Goal: Information Seeking & Learning: Check status

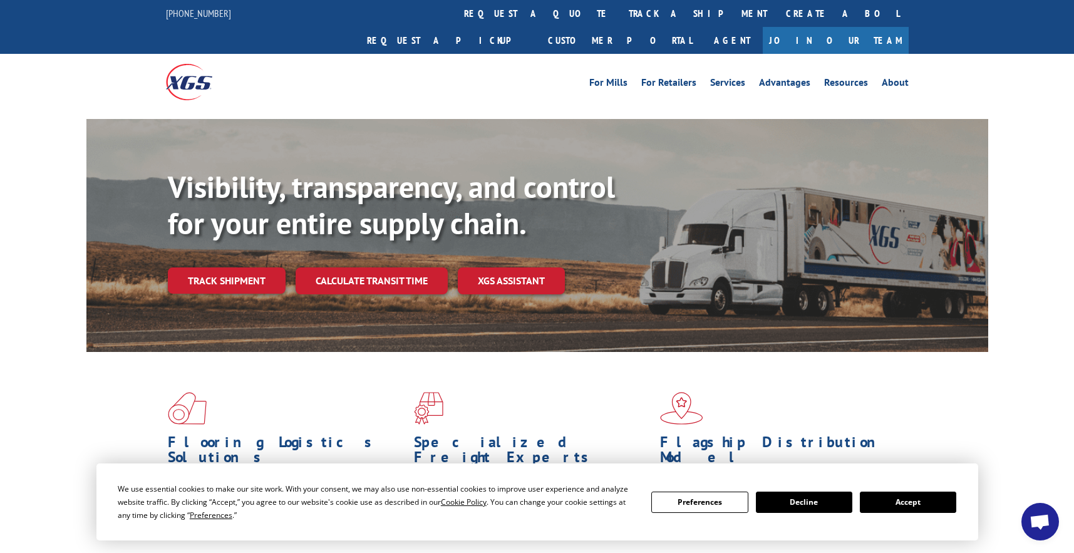
scroll to position [188, 0]
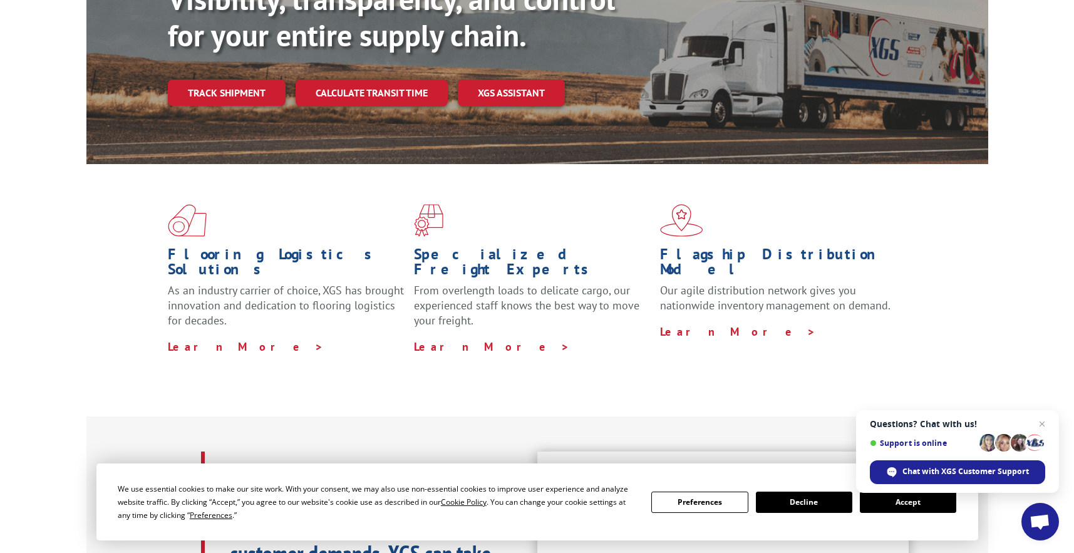
click at [908, 510] on button "Accept" at bounding box center [908, 502] width 96 height 21
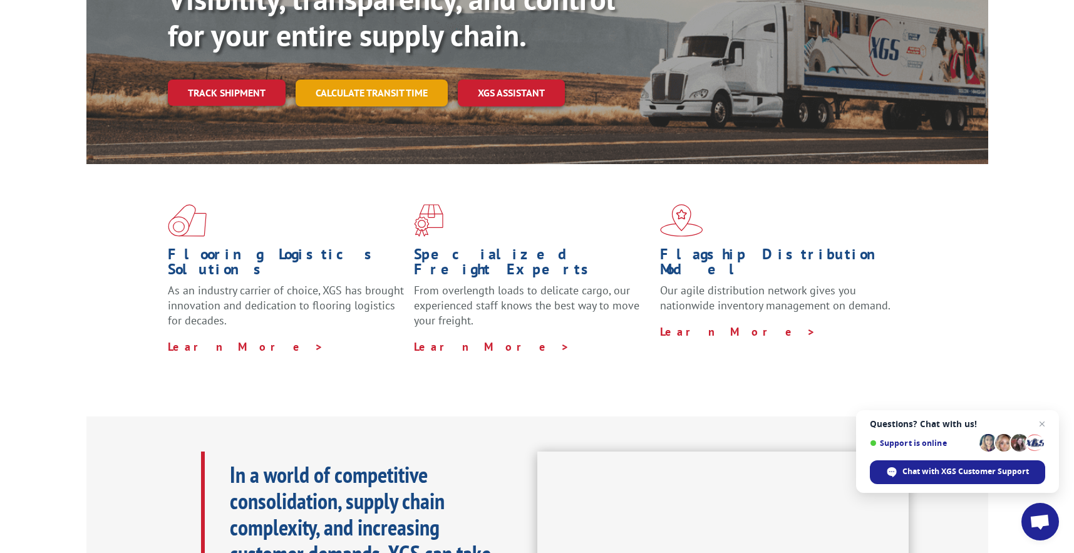
scroll to position [0, 0]
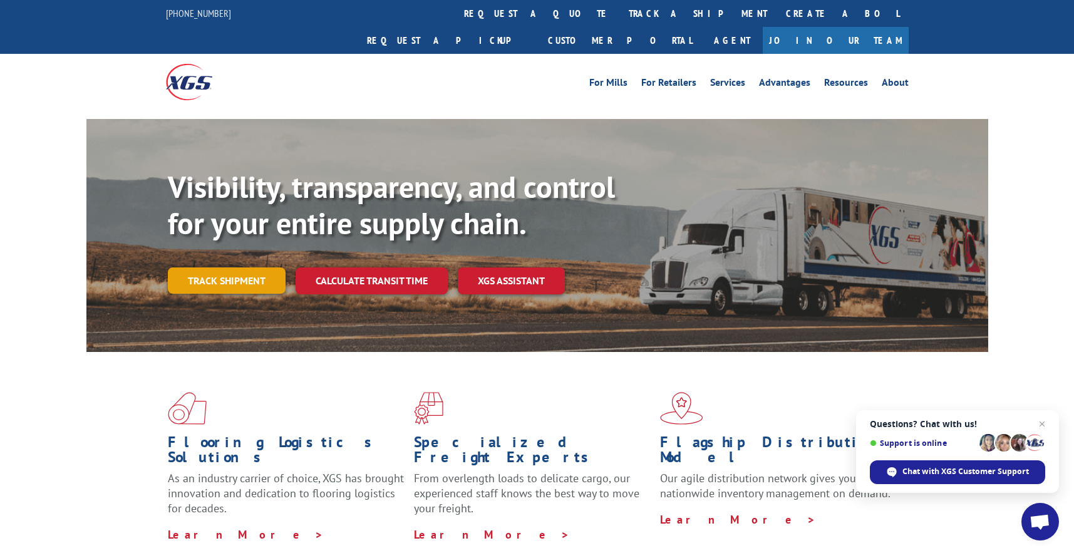
click at [215, 267] on link "Track shipment" at bounding box center [227, 280] width 118 height 26
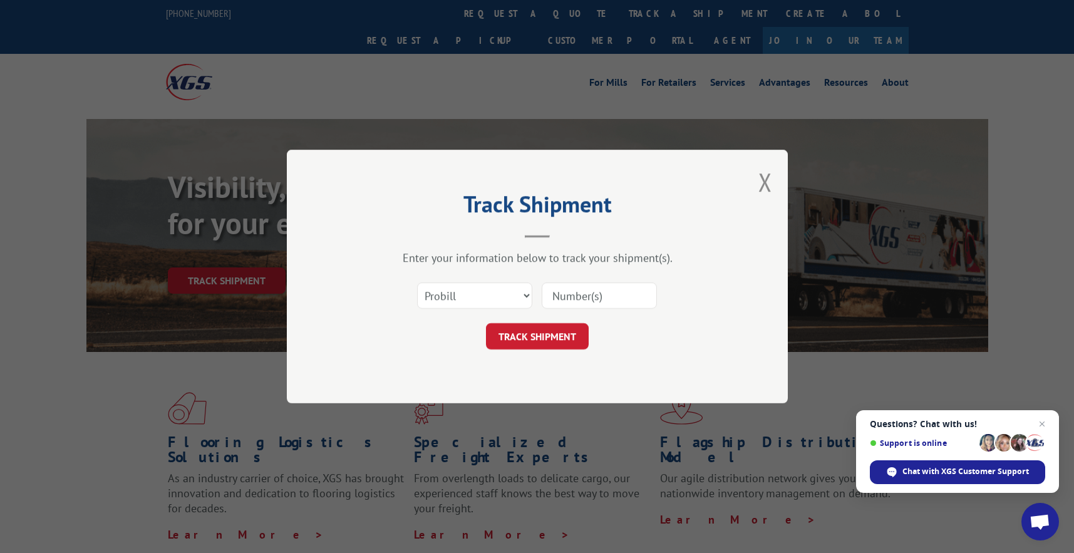
click at [602, 298] on input at bounding box center [599, 295] width 115 height 26
paste input "17235283BOL"
type input "17235283BOL"
click at [571, 326] on button "TRACK SHIPMENT" at bounding box center [537, 336] width 103 height 26
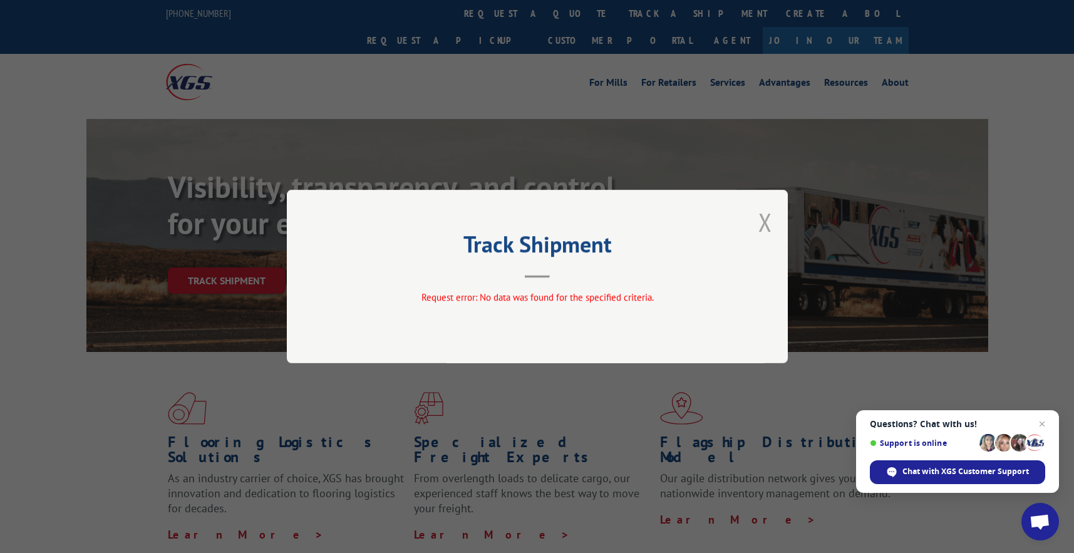
drag, startPoint x: 772, startPoint y: 222, endPoint x: 722, endPoint y: 226, distance: 49.7
click at [770, 222] on button "Close modal" at bounding box center [766, 221] width 14 height 33
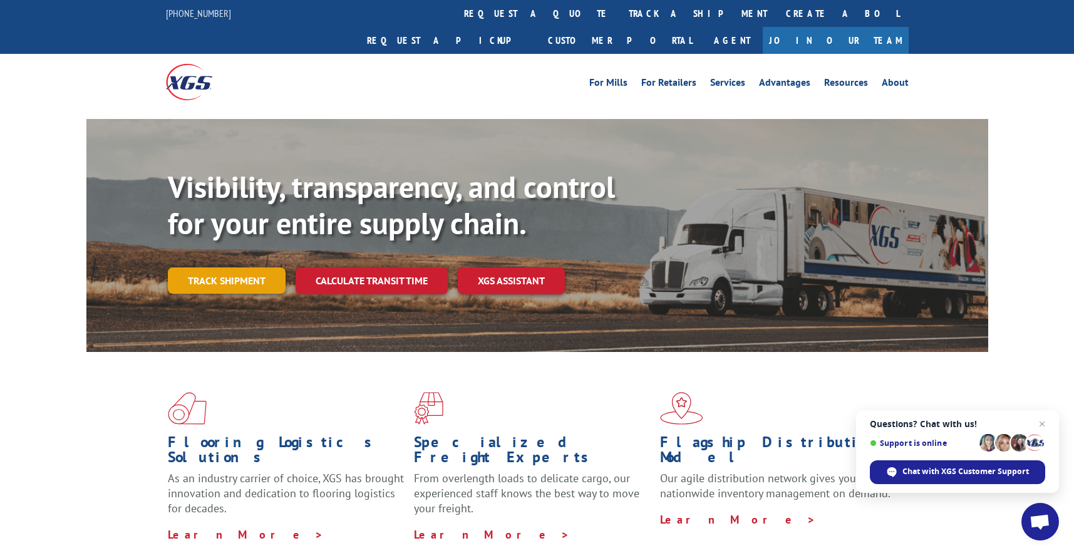
click at [271, 267] on link "Track shipment" at bounding box center [227, 280] width 118 height 26
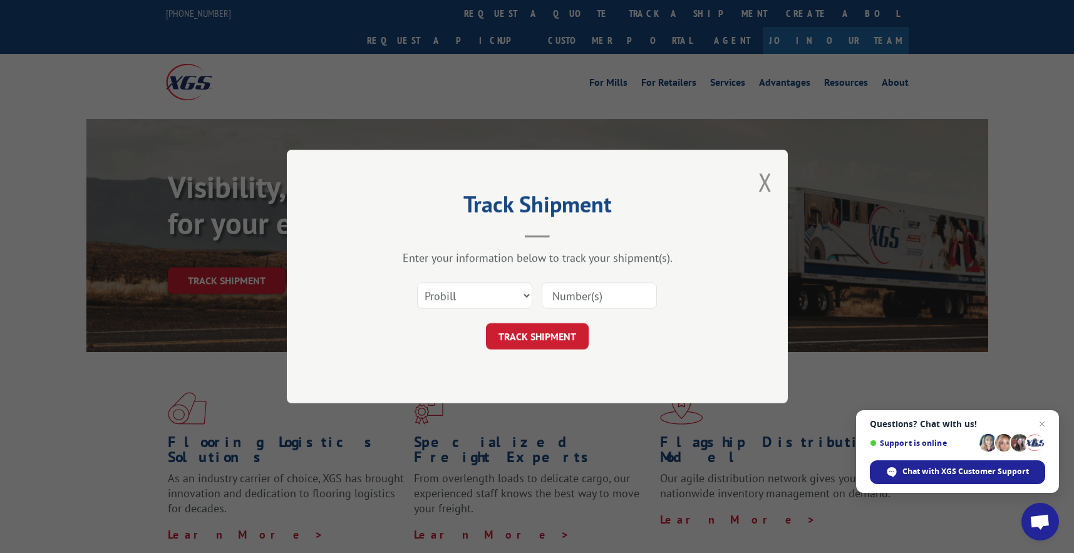
click at [611, 299] on input at bounding box center [599, 295] width 115 height 26
paste input "17235283BOL"
type input "17235283"
click at [549, 338] on button "TRACK SHIPMENT" at bounding box center [537, 336] width 103 height 26
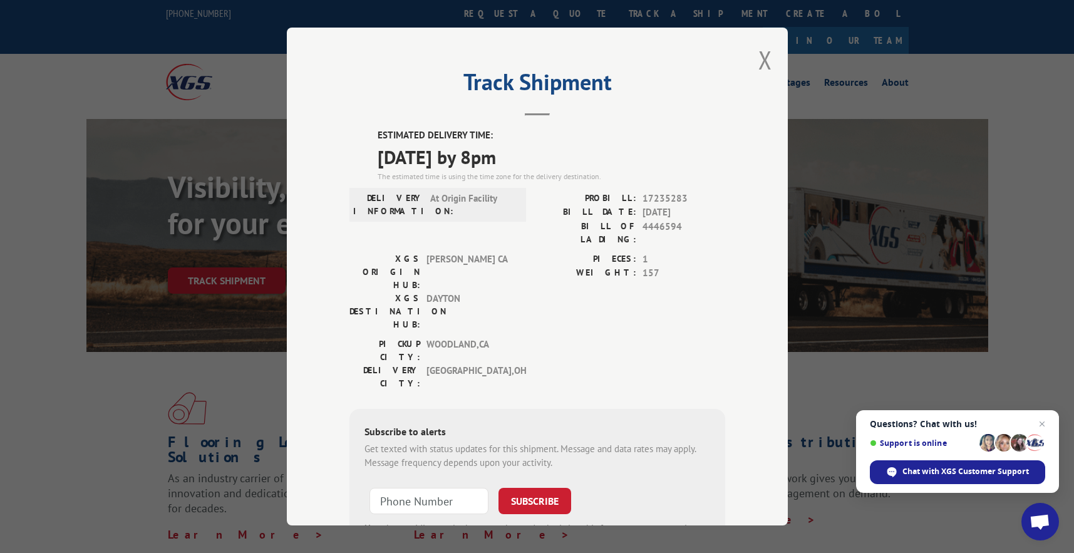
scroll to position [66, 0]
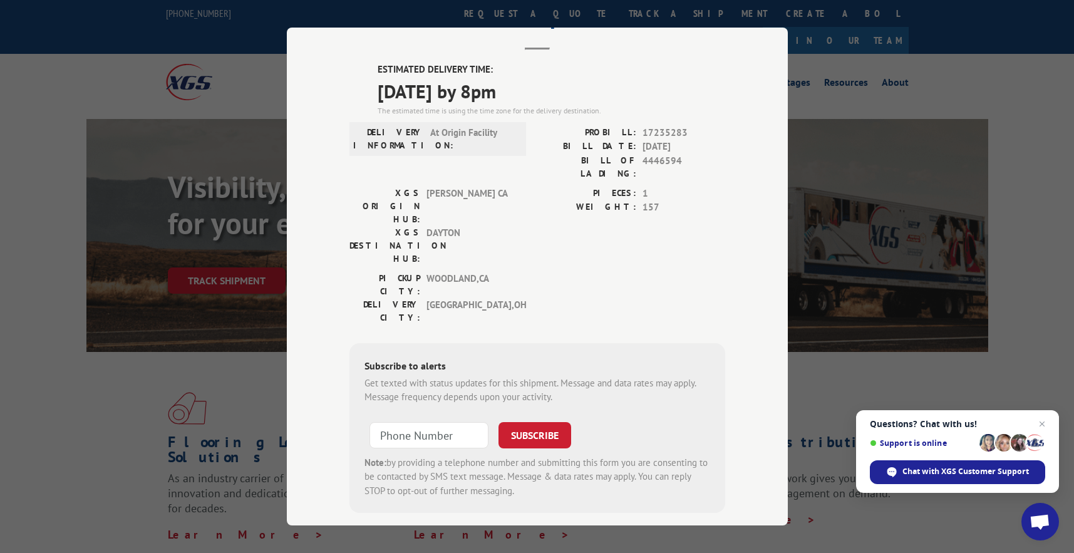
click at [764, 137] on div "Track Shipment ESTIMATED DELIVERY TIME: [DATE] by 8pm The estimated time is usi…" at bounding box center [537, 277] width 501 height 498
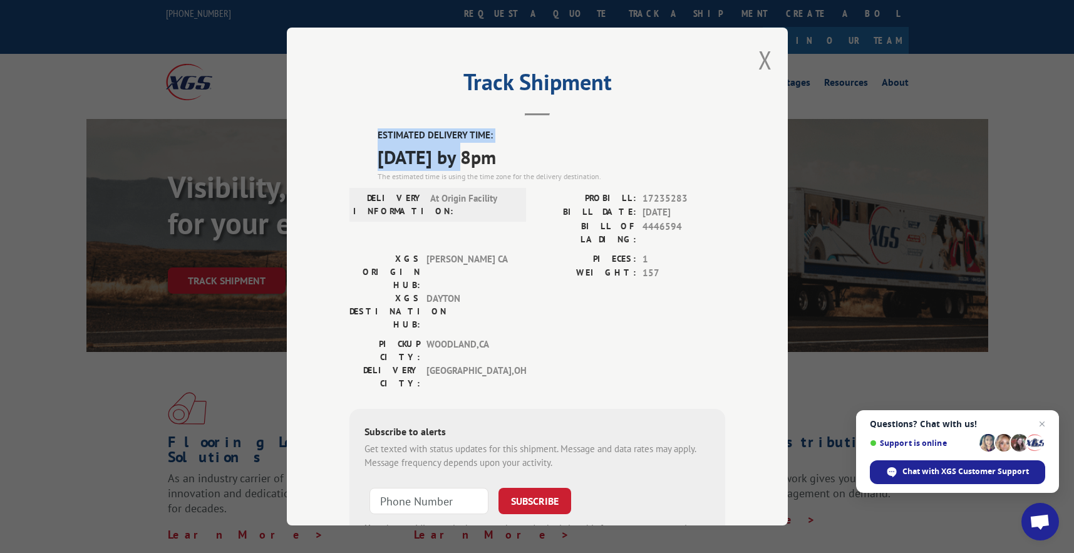
drag, startPoint x: 372, startPoint y: 135, endPoint x: 474, endPoint y: 165, distance: 106.6
click at [474, 165] on div "ESTIMATED DELIVERY TIME: [DATE] by 8pm The estimated time is using the time zon…" at bounding box center [538, 353] width 376 height 450
click at [762, 64] on button "Close modal" at bounding box center [766, 59] width 14 height 33
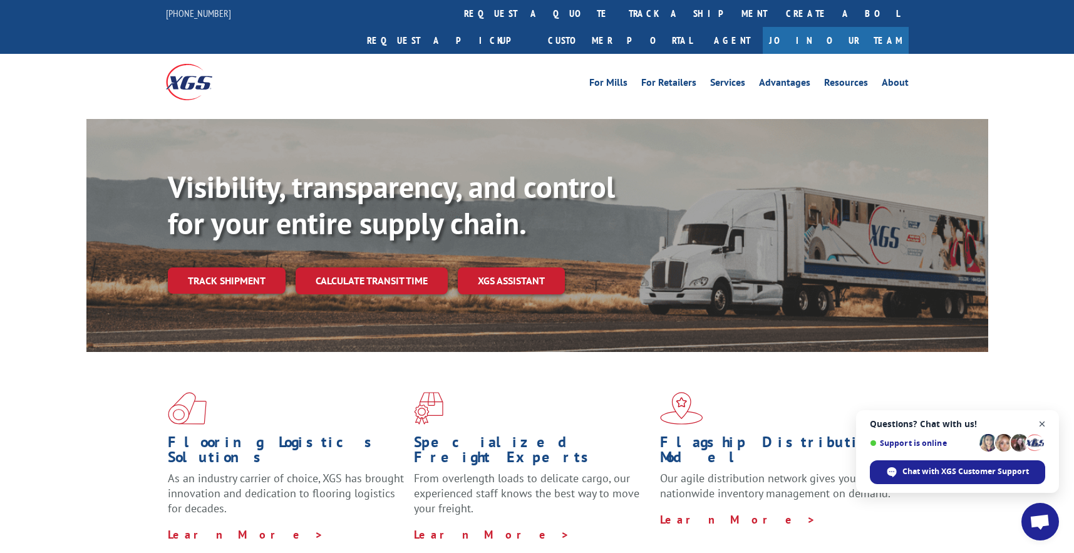
click at [1042, 423] on span "Close chat" at bounding box center [1043, 425] width 16 height 16
